Goal: Information Seeking & Learning: Learn about a topic

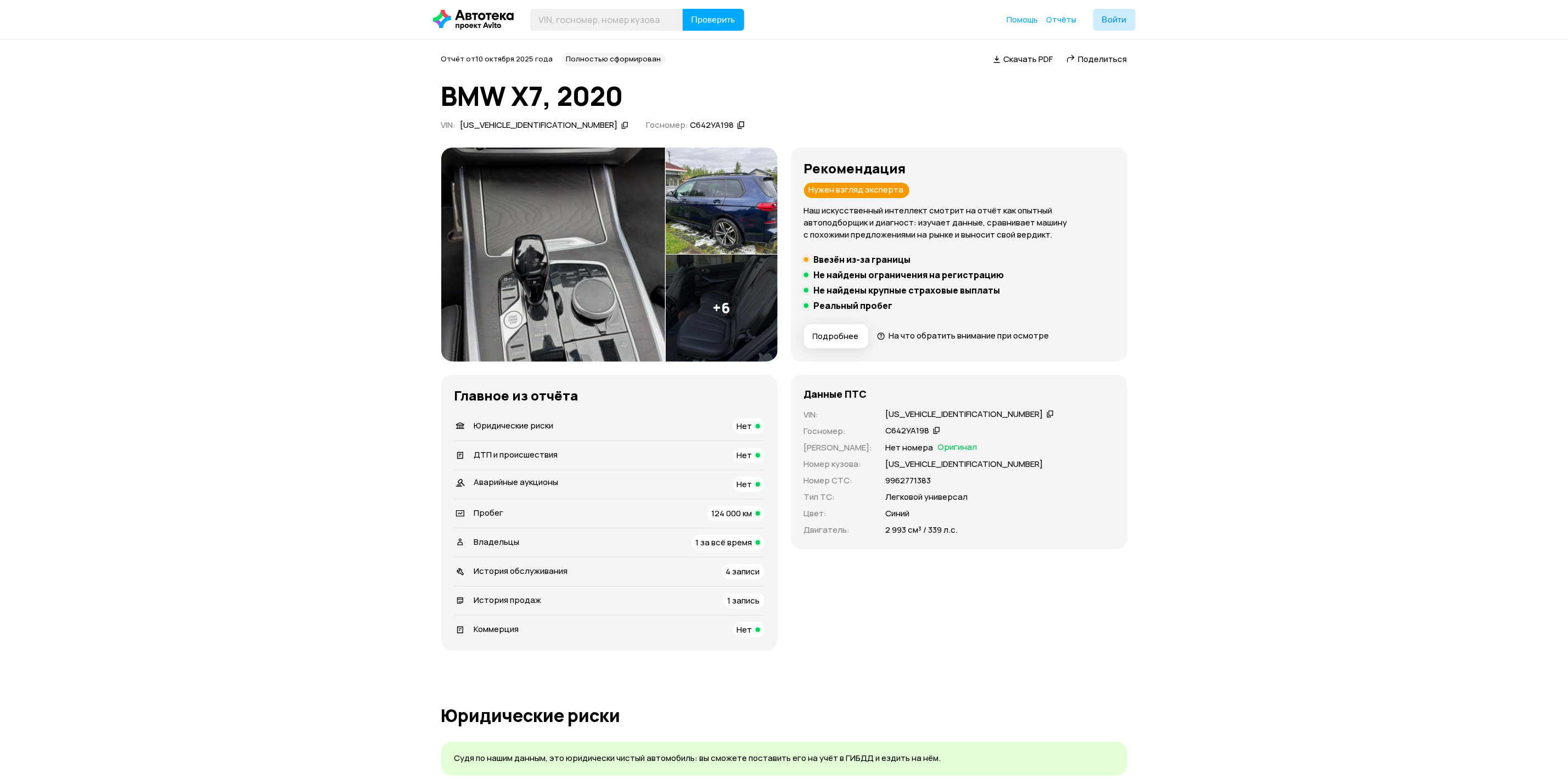
click at [648, 240] on img at bounding box center [553, 254] width 224 height 214
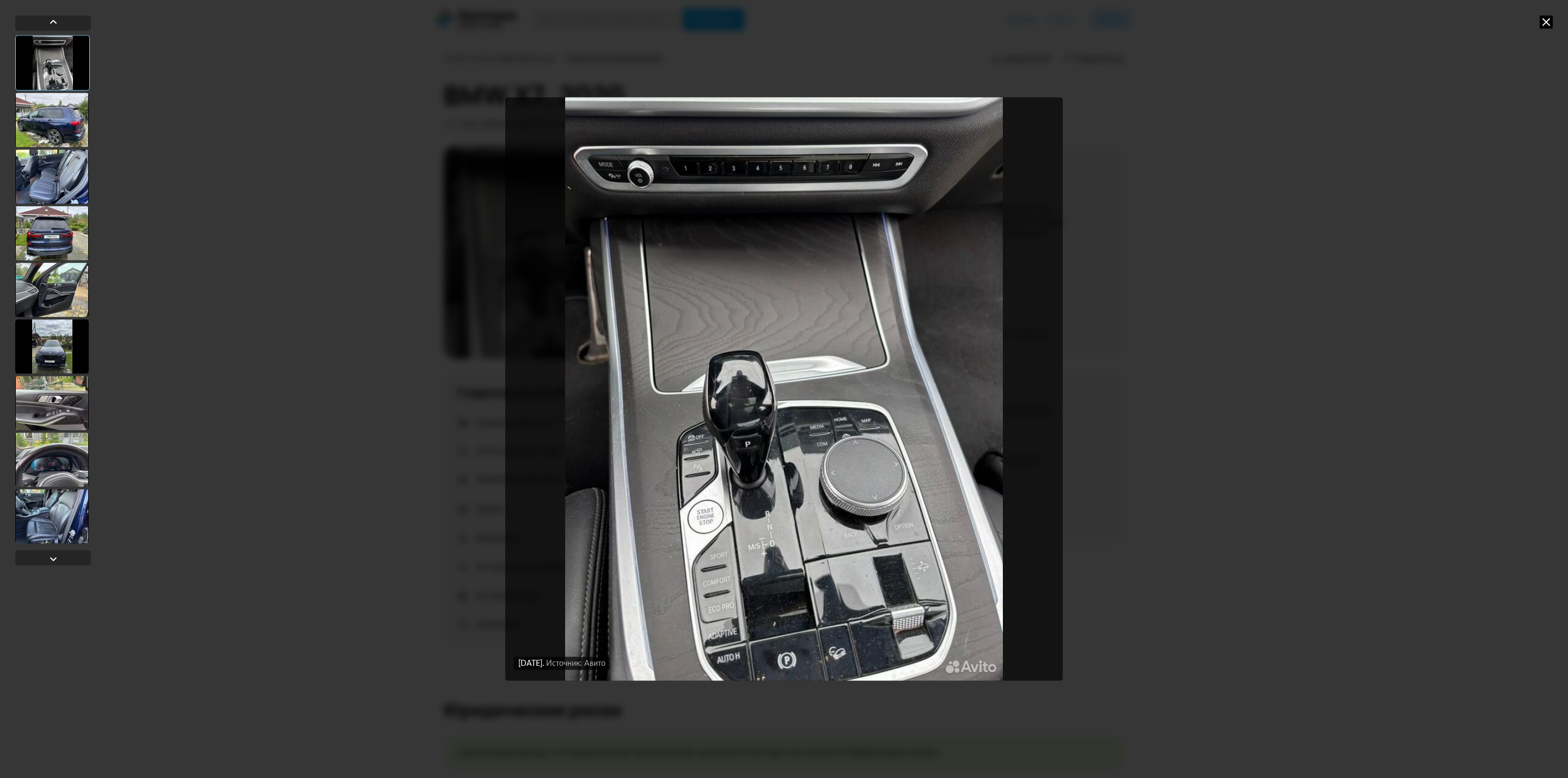
click at [59, 339] on div at bounding box center [51, 346] width 73 height 54
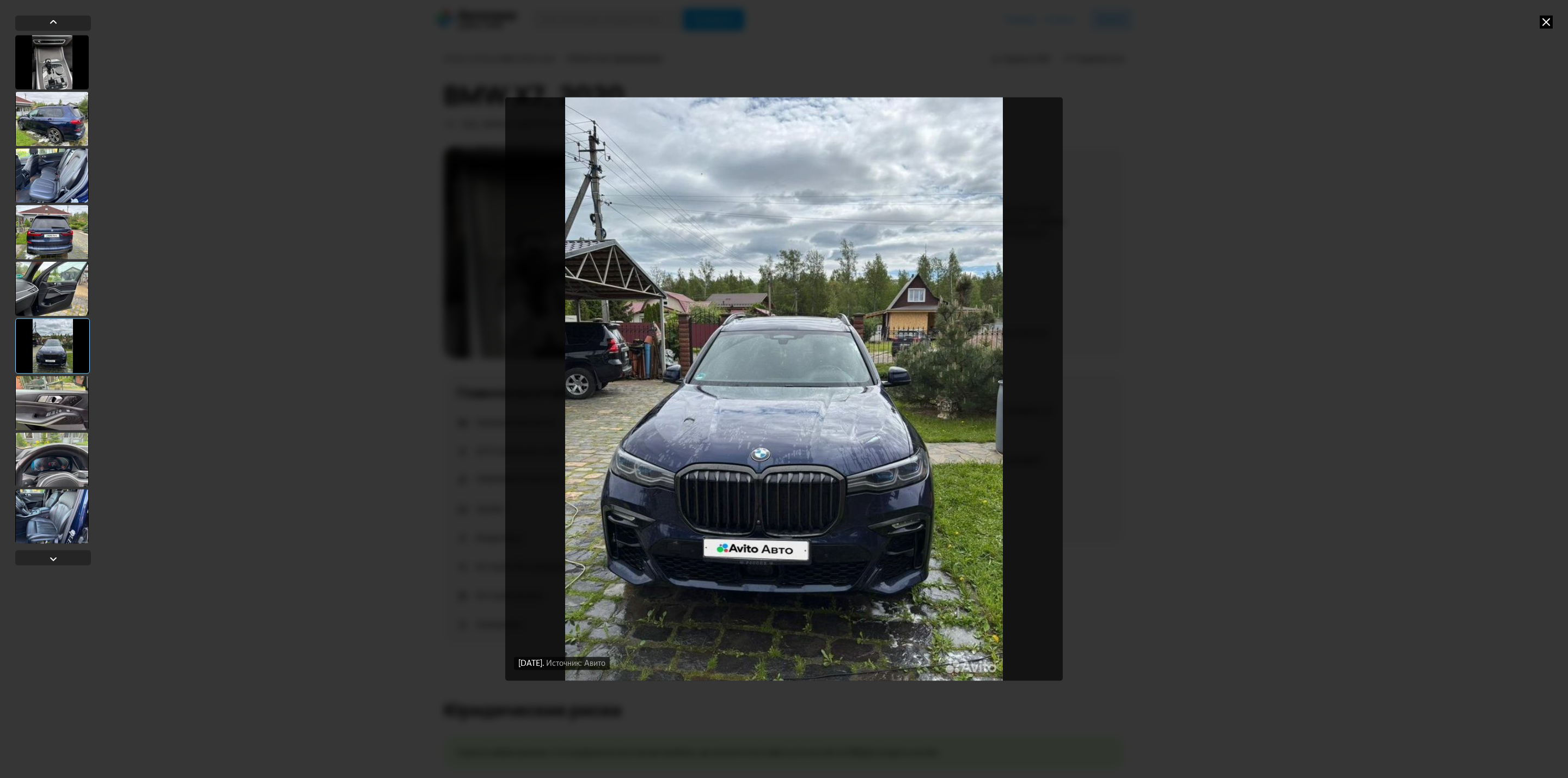
click at [79, 399] on div at bounding box center [51, 402] width 73 height 54
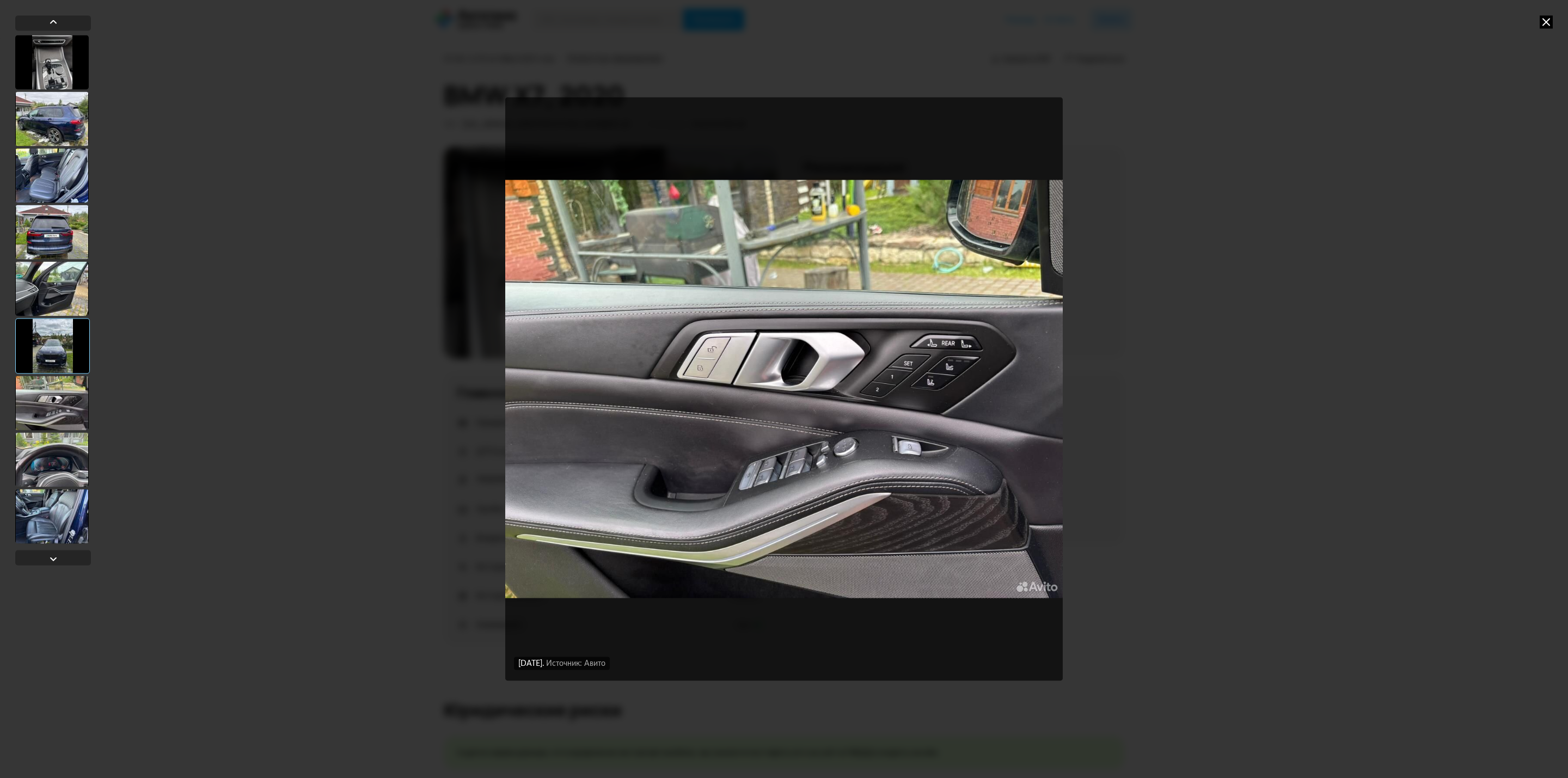
click at [78, 462] on div at bounding box center [51, 459] width 73 height 54
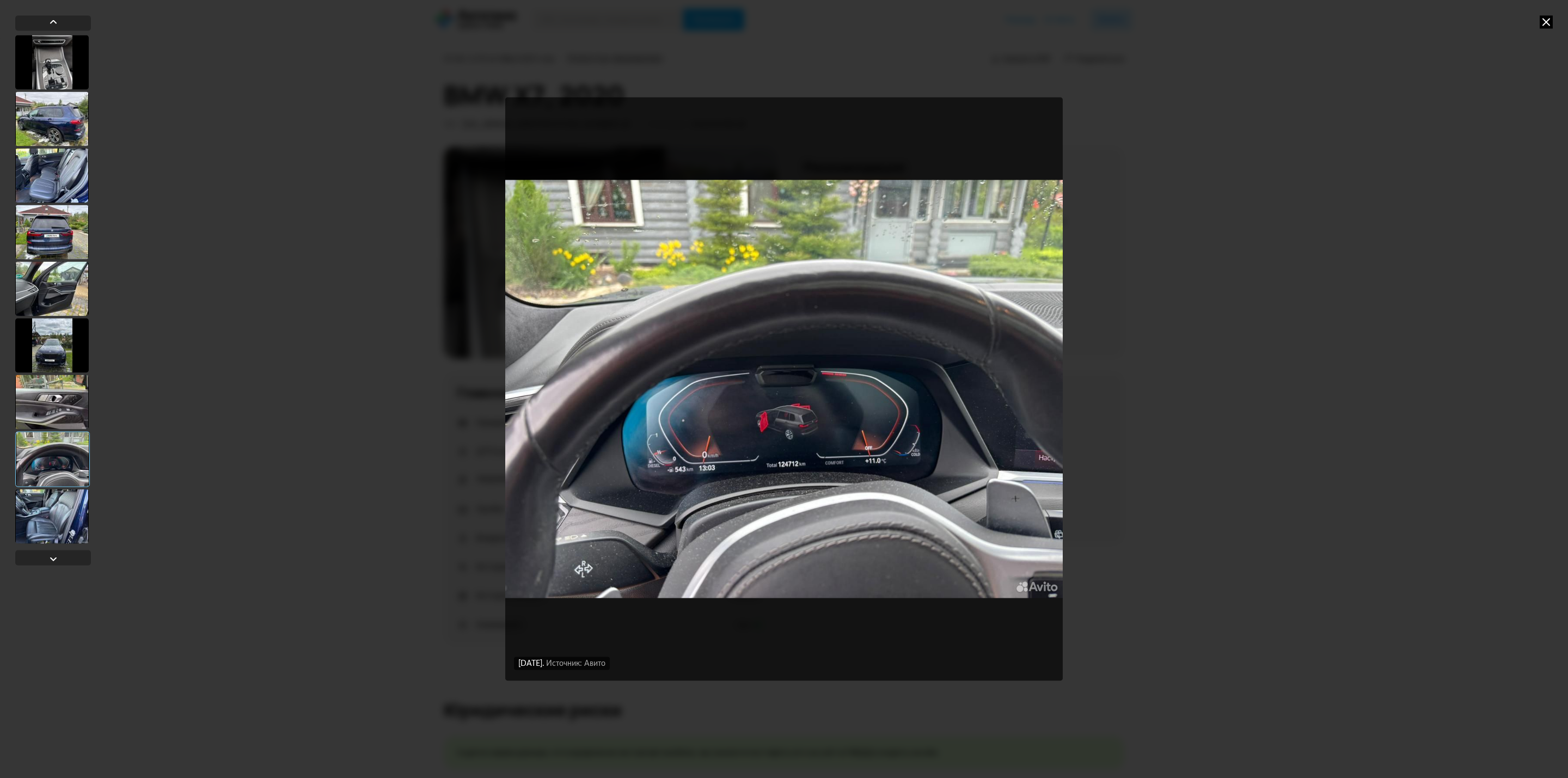
click at [82, 526] on div at bounding box center [51, 516] width 73 height 54
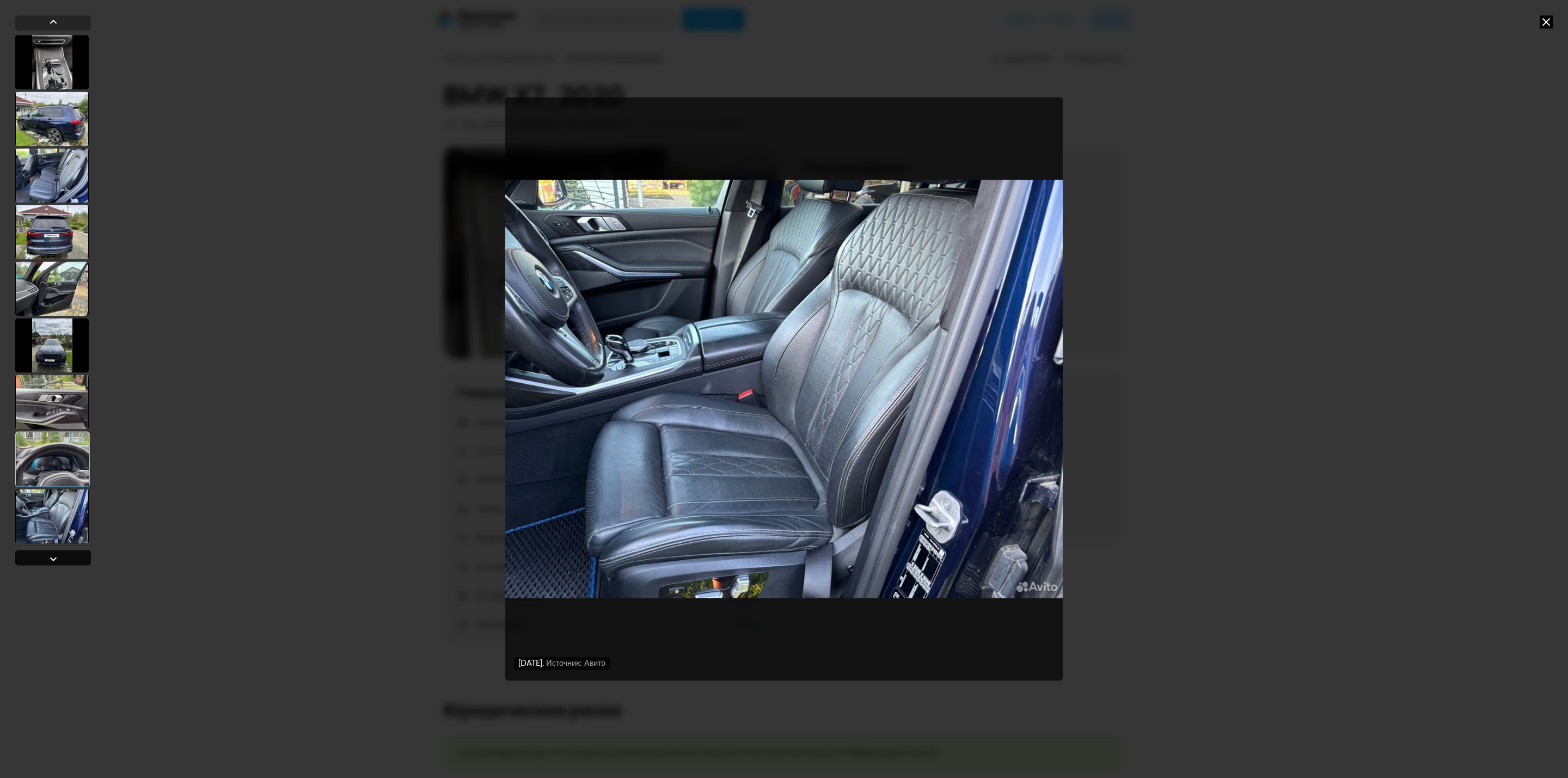
click at [82, 555] on div at bounding box center [53, 557] width 75 height 15
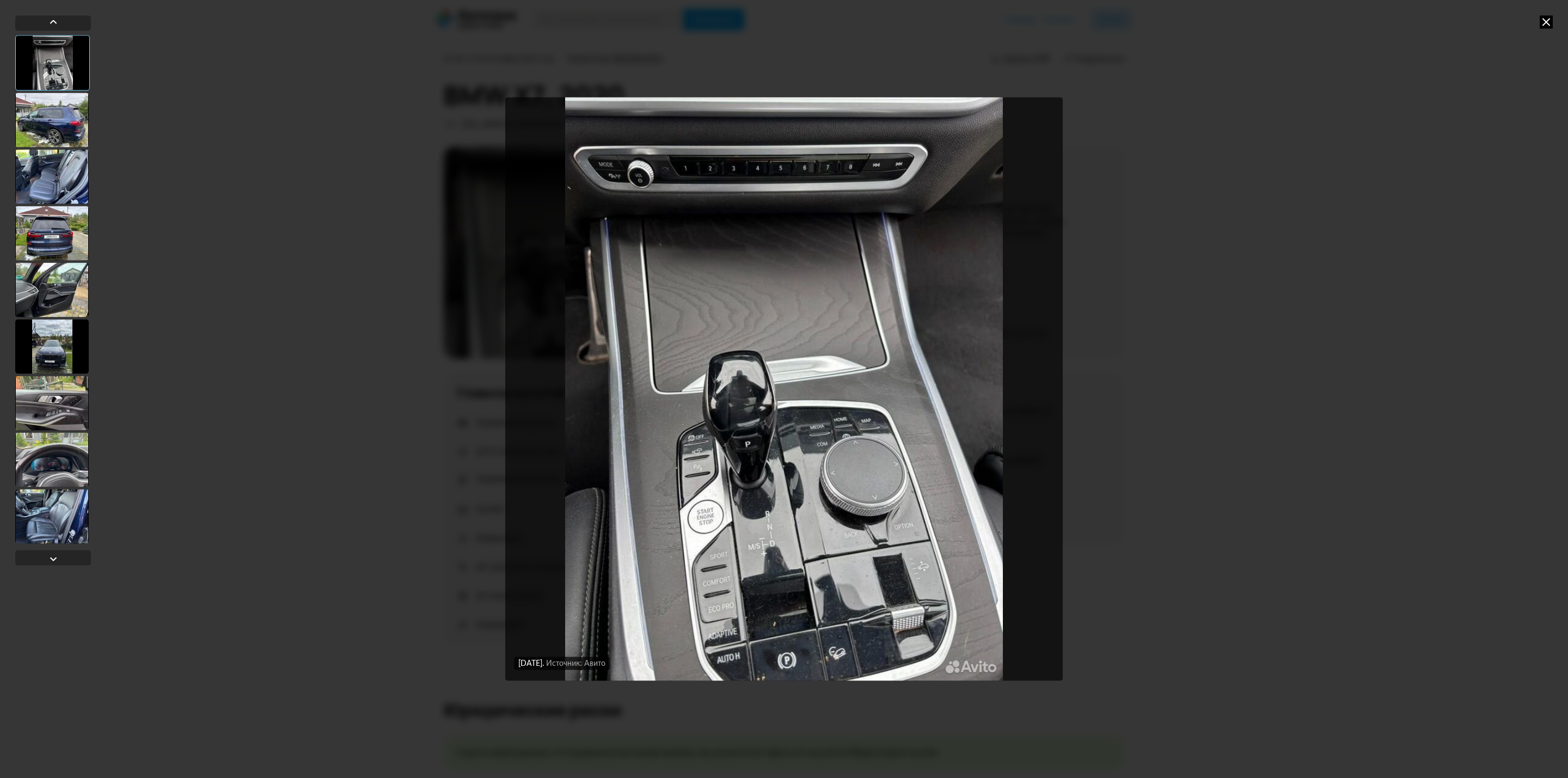
click at [56, 163] on div at bounding box center [51, 176] width 73 height 54
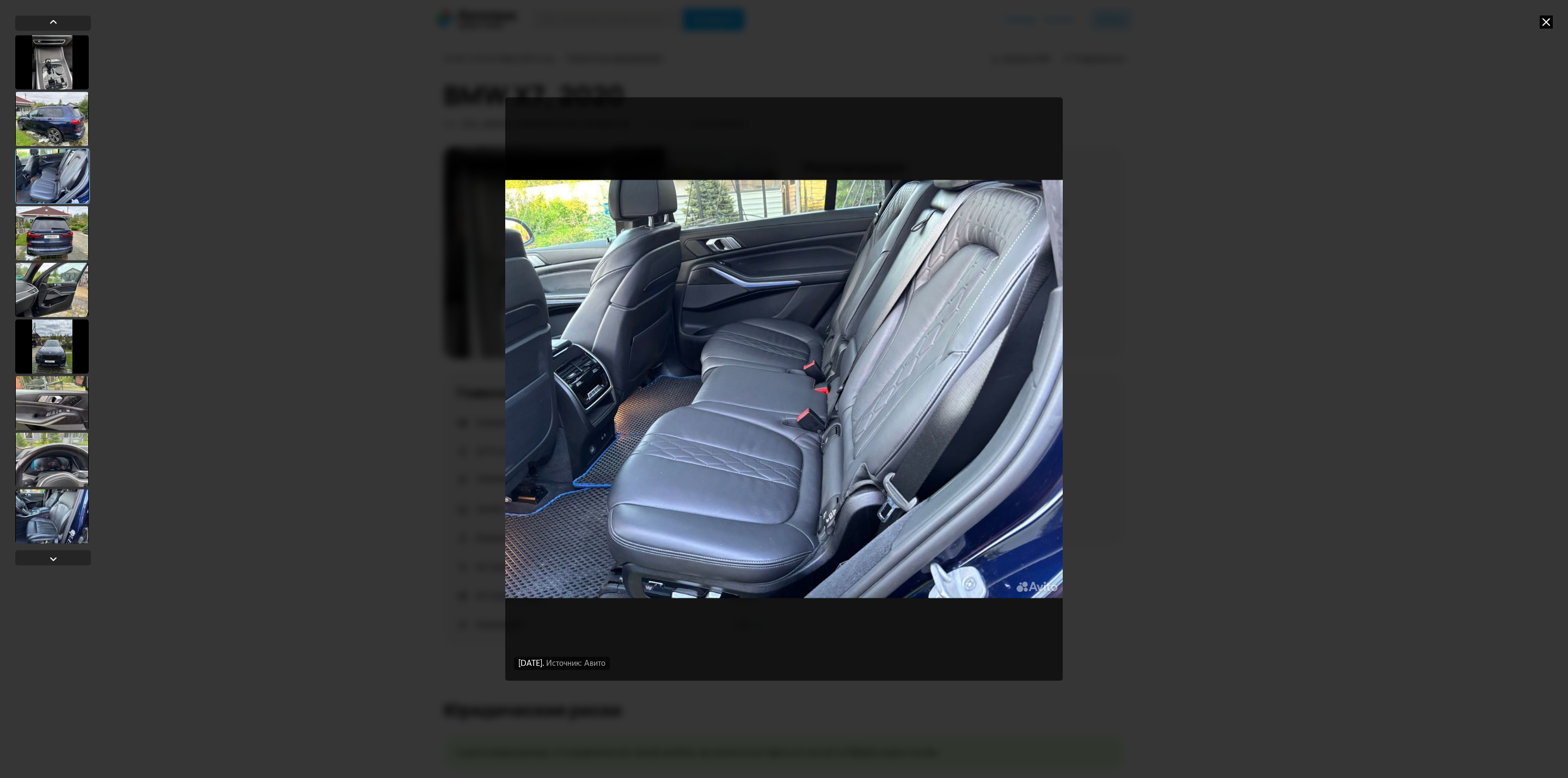
click at [59, 130] on div at bounding box center [51, 118] width 73 height 54
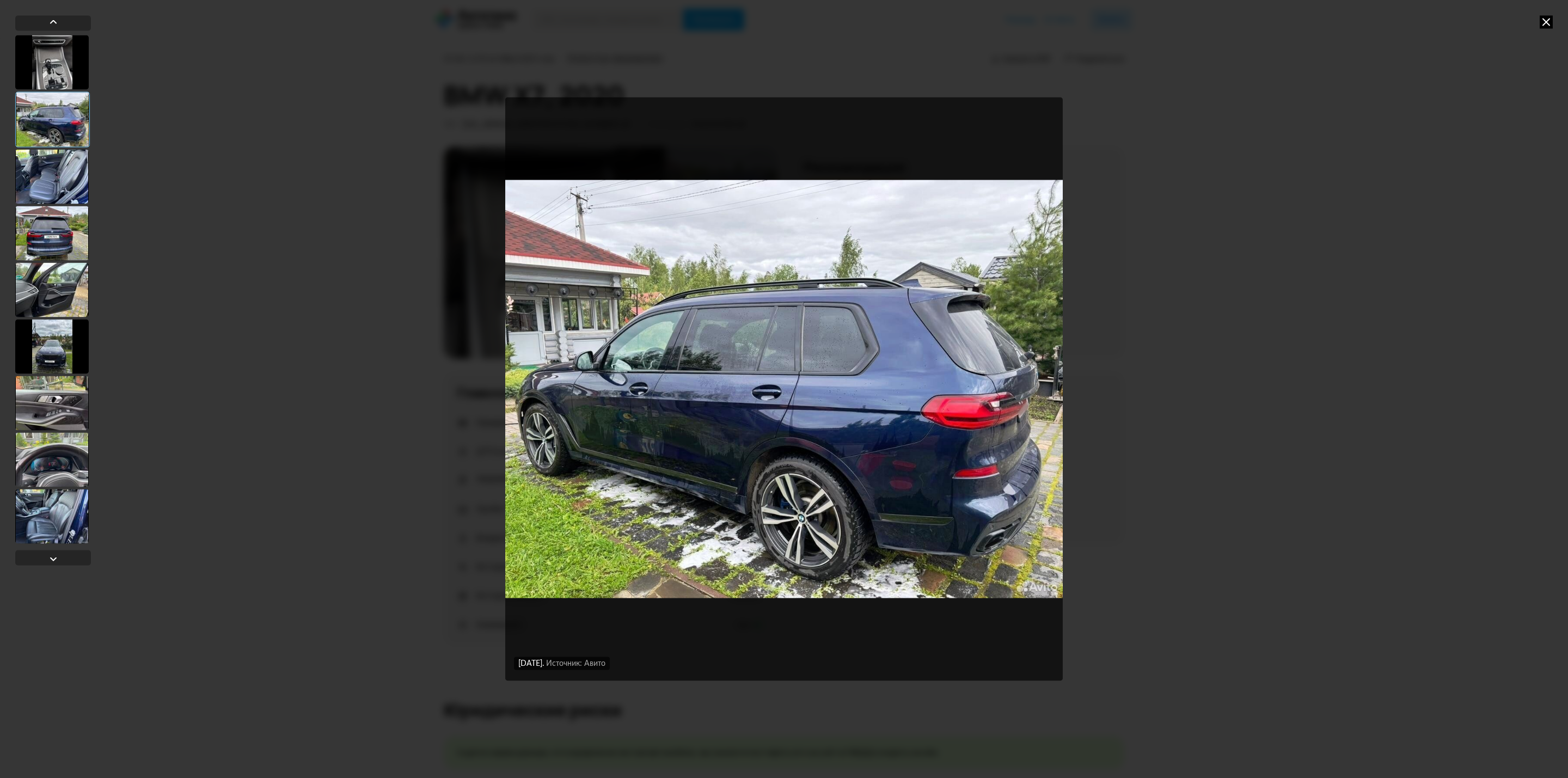
click at [1558, 15] on div "[DATE] Источник: Авито [DATE] Источник: Авито [DATE] Источник: Авито [DATE] Ист…" at bounding box center [784, 389] width 1568 height 778
click at [1543, 20] on icon at bounding box center [1546, 22] width 13 height 13
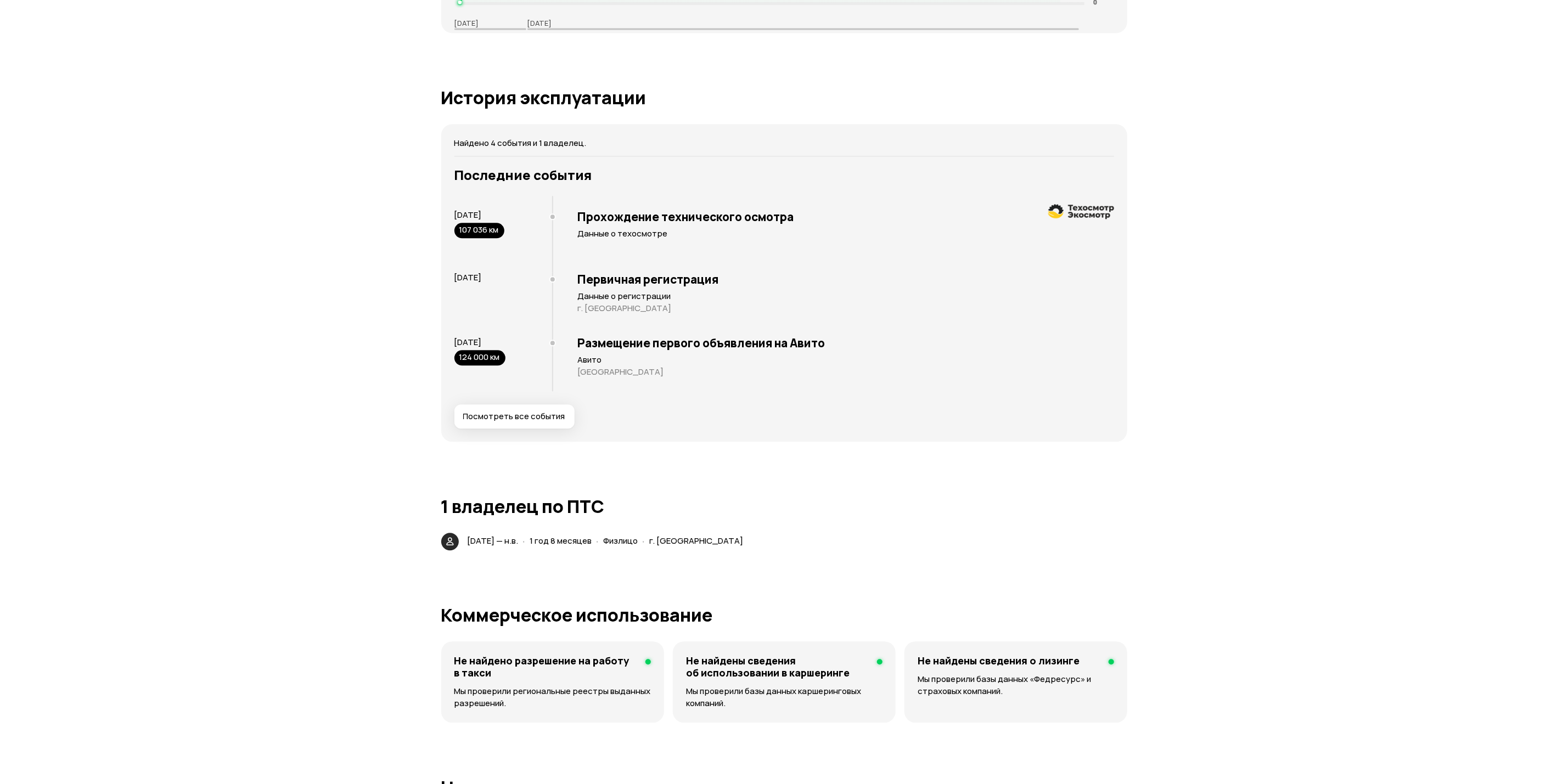
scroll to position [1974, 0]
